Goal: Task Accomplishment & Management: Use online tool/utility

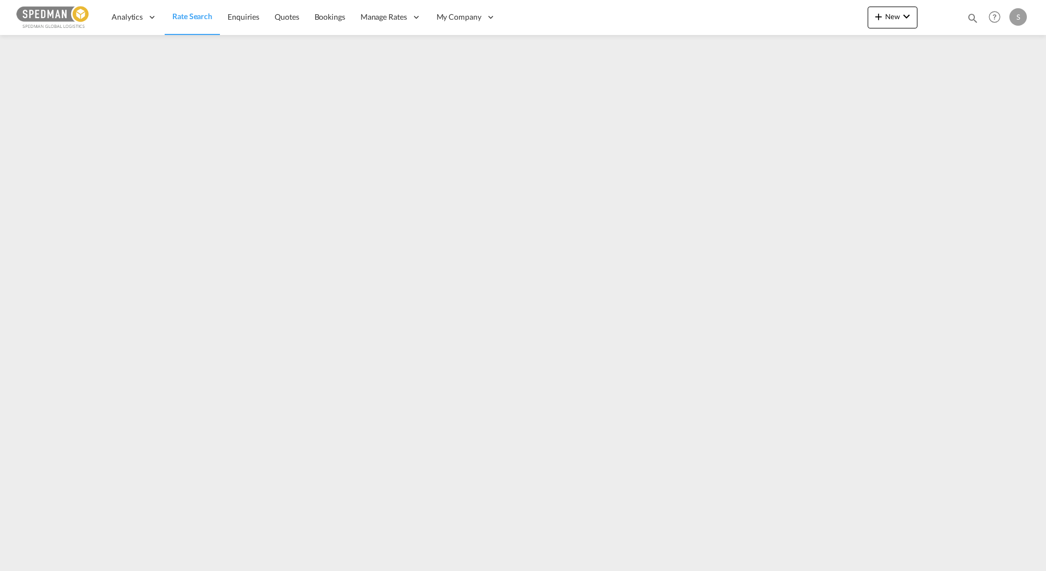
click at [189, 15] on span "Rate Search" at bounding box center [192, 15] width 40 height 9
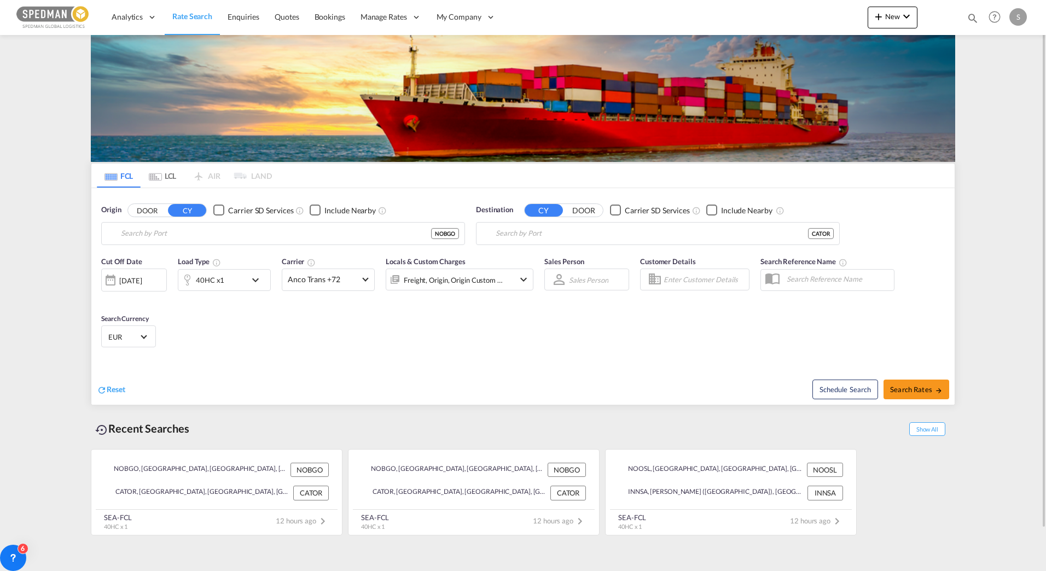
type input "Bergen, NOBGO"
type input "[GEOGRAPHIC_DATA], [GEOGRAPHIC_DATA], CATOR"
click at [189, 15] on span "Rate Search" at bounding box center [192, 15] width 40 height 9
click at [251, 279] on md-icon "icon-chevron-down" at bounding box center [258, 279] width 19 height 13
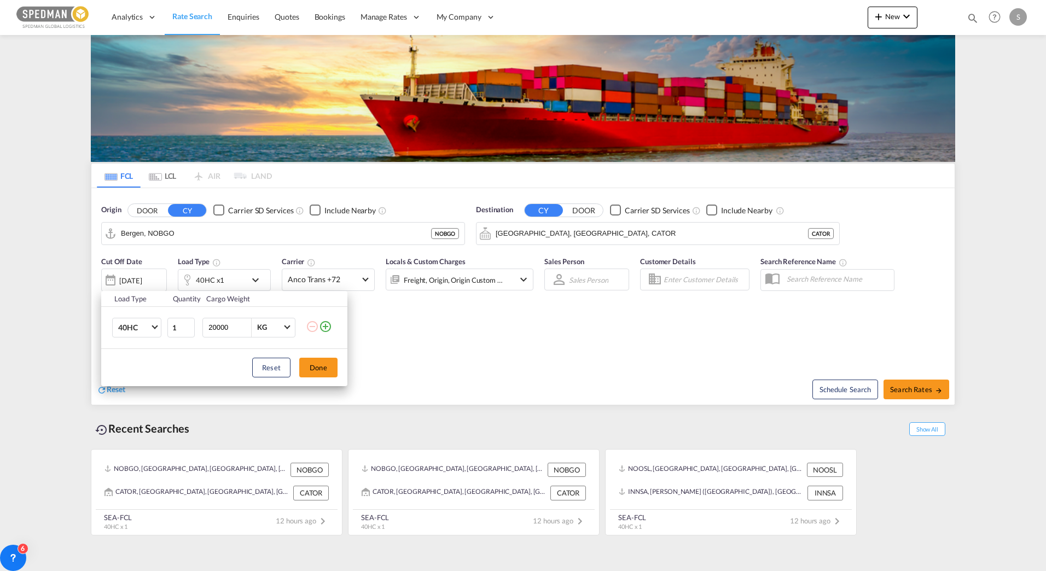
click at [322, 329] on md-icon "icon-plus-circle-outline" at bounding box center [325, 326] width 13 height 13
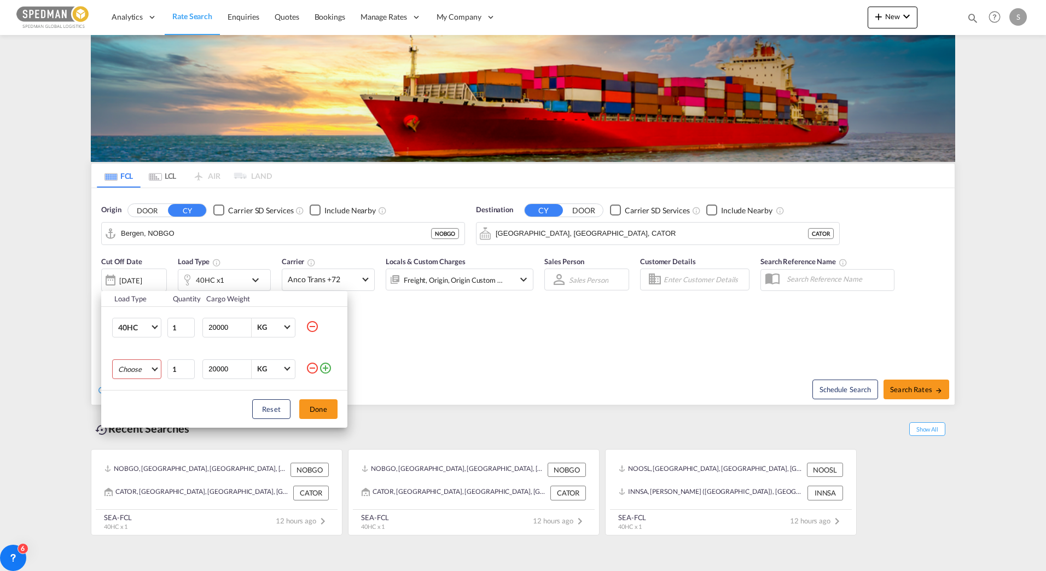
click at [154, 367] on md-select "Choose 20GP 40GP 40HC 45HC 20RE 40RE 40HR 20OT 40OT 20FR 40FR 40NR 20NR 45S 20T…" at bounding box center [136, 369] width 49 height 20
click at [133, 369] on div "20GP" at bounding box center [127, 369] width 19 height 10
click at [313, 407] on button "Done" at bounding box center [318, 409] width 38 height 20
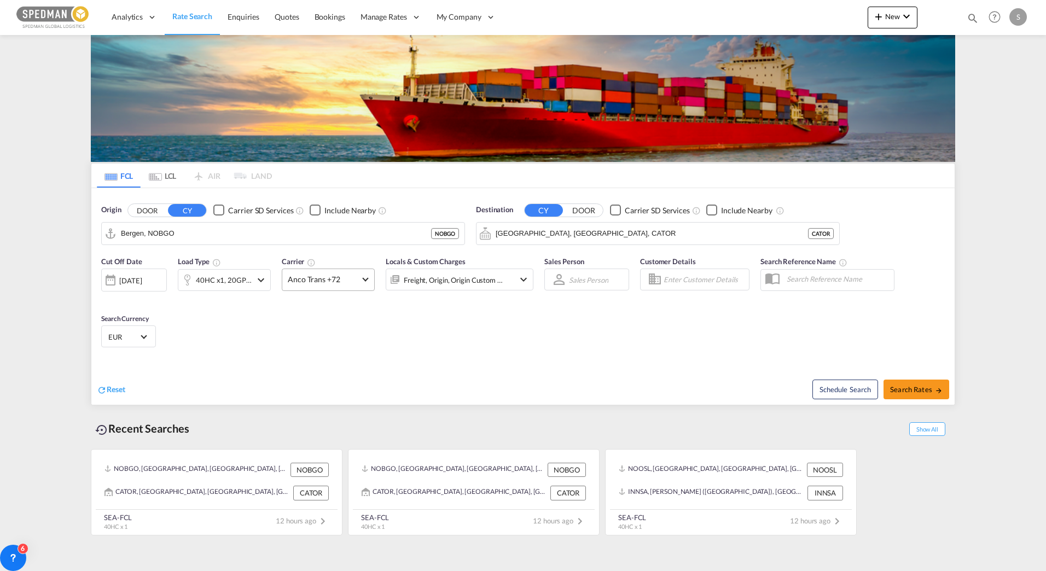
click at [312, 277] on span "Anco Trans +72" at bounding box center [323, 279] width 71 height 11
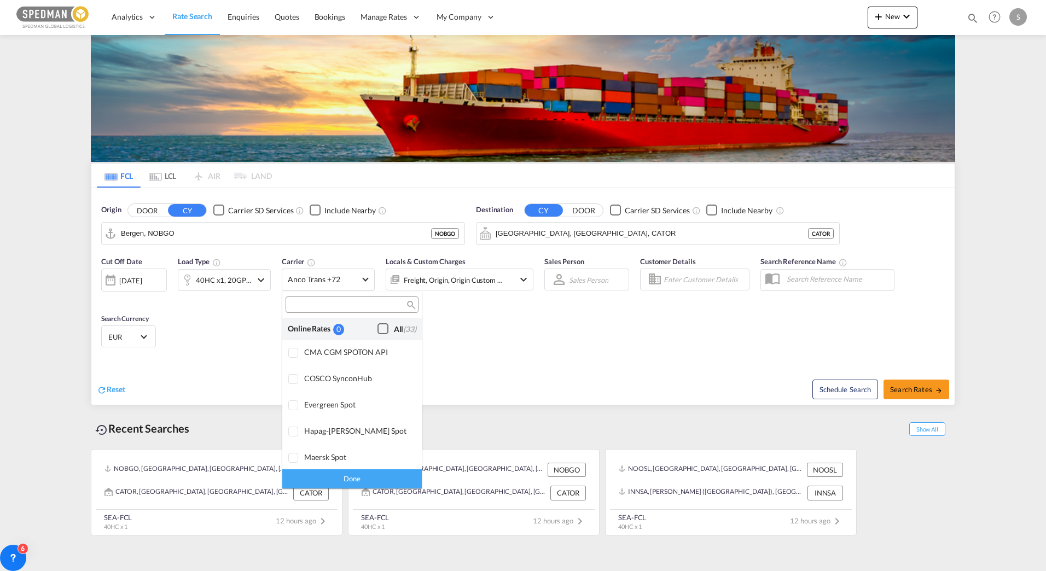
click at [377, 327] on div "Checkbox No Ink" at bounding box center [382, 328] width 11 height 11
click at [929, 393] on md-backdrop at bounding box center [523, 285] width 1046 height 571
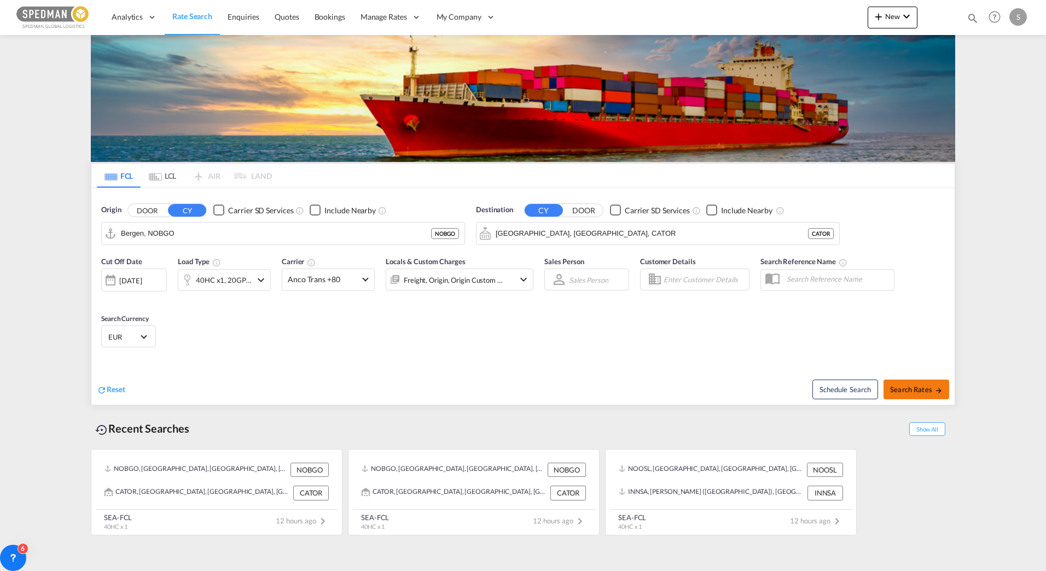
click at [929, 393] on span "Search Rates" at bounding box center [916, 389] width 53 height 9
type input "NOBGO to CATOR / [DATE]"
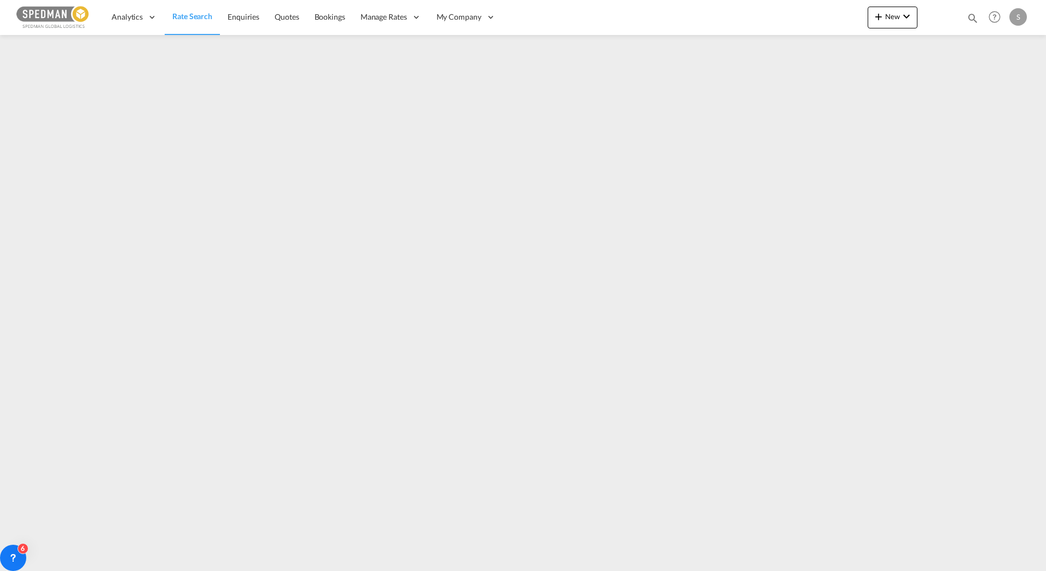
click at [790, 26] on div "Analytics Dashboard Rate Search Enquiries Quotes Bookings" at bounding box center [522, 17] width 1013 height 34
